Goal: Navigation & Orientation: Find specific page/section

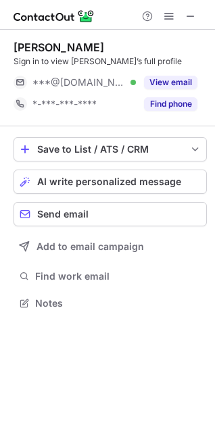
scroll to position [294, 215]
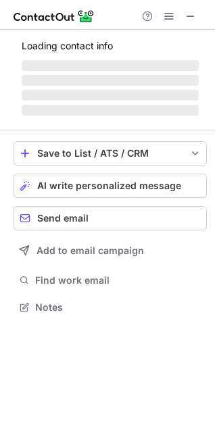
scroll to position [298, 215]
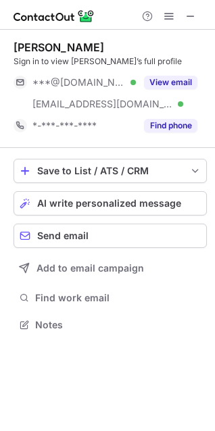
scroll to position [315, 215]
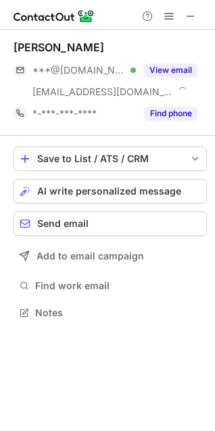
scroll to position [303, 215]
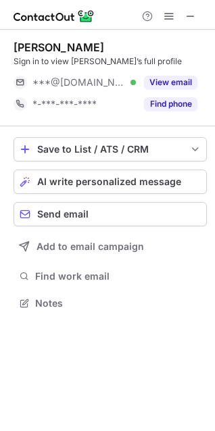
scroll to position [294, 215]
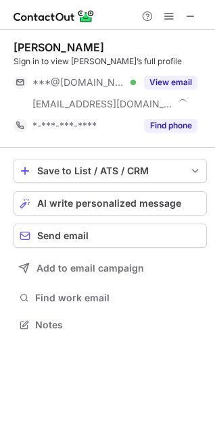
scroll to position [315, 215]
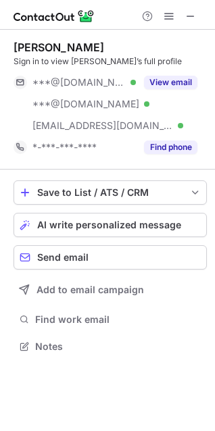
scroll to position [337, 215]
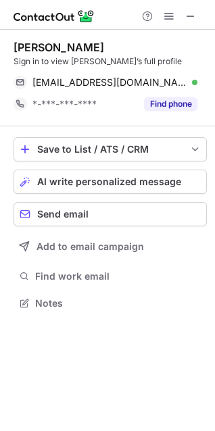
scroll to position [294, 215]
